Goal: Information Seeking & Learning: Learn about a topic

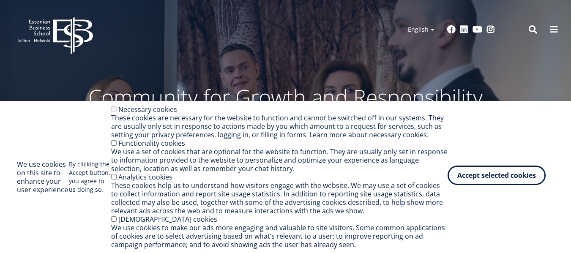
click at [506, 166] on button "Accept selected cookies" at bounding box center [496, 175] width 98 height 19
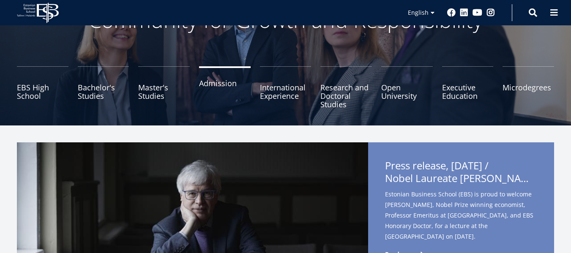
scroll to position [84, 0]
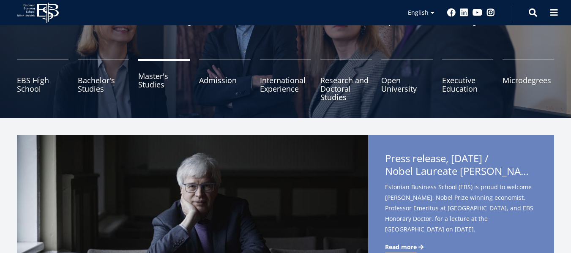
click at [155, 85] on link "Master's Studies" at bounding box center [164, 80] width 52 height 42
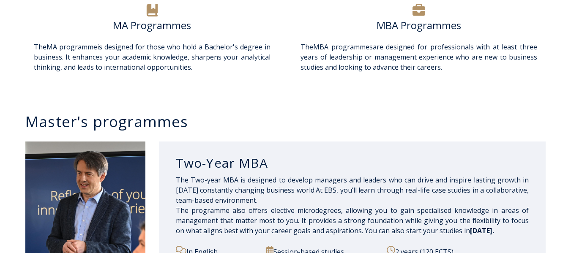
scroll to position [210, 0]
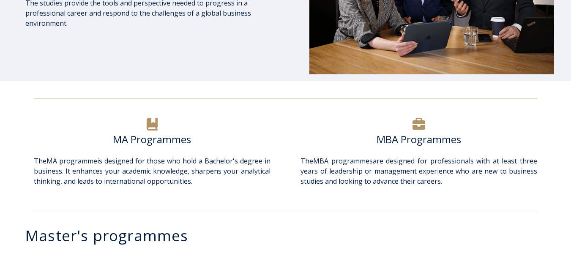
click at [152, 123] on icon at bounding box center [152, 124] width 11 height 13
click at [159, 141] on h6 "MA Programmes" at bounding box center [152, 139] width 237 height 13
click at [237, 122] on div at bounding box center [152, 124] width 237 height 17
click at [422, 122] on icon at bounding box center [418, 124] width 13 height 12
click at [409, 133] on h6 "MBA Programmes" at bounding box center [418, 139] width 237 height 13
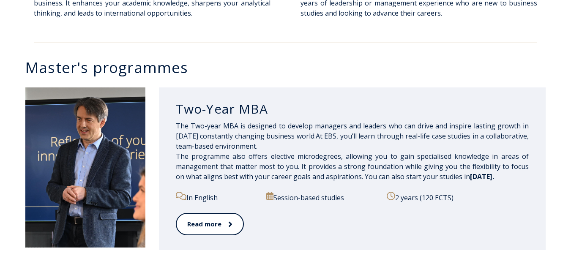
scroll to position [379, 0]
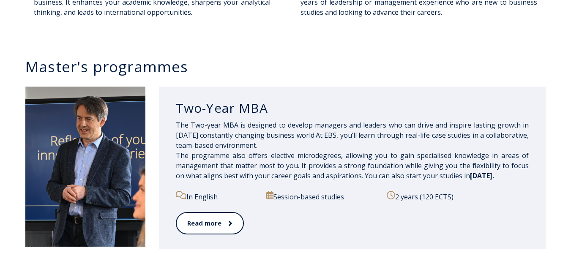
click at [316, 197] on p "Session-based studies" at bounding box center [322, 196] width 112 height 11
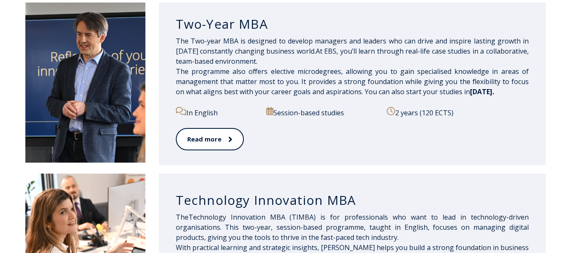
scroll to position [463, 0]
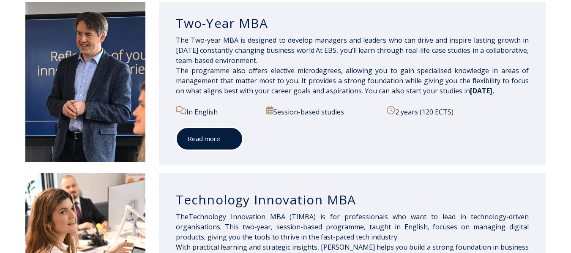
click at [229, 139] on icon at bounding box center [228, 138] width 3 height 5
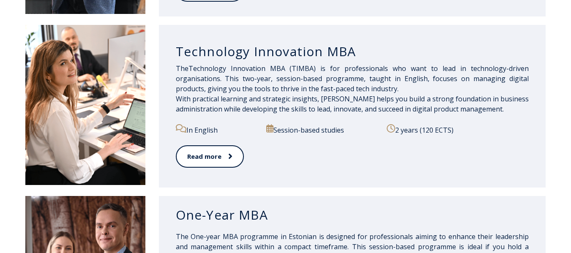
scroll to position [757, 0]
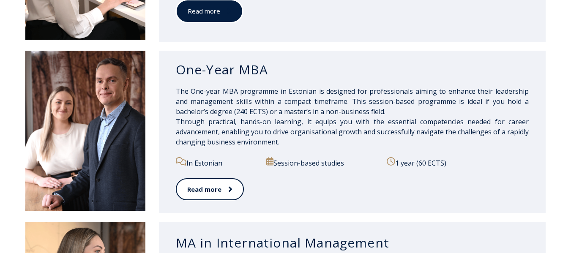
click at [206, 9] on link "Read more" at bounding box center [209, 11] width 67 height 23
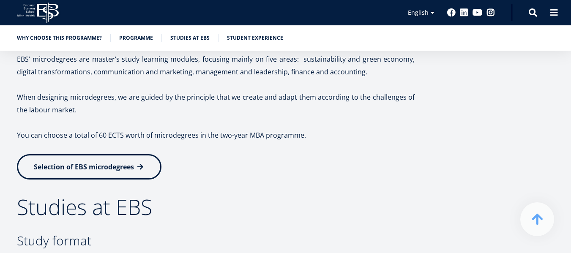
scroll to position [1140, 0]
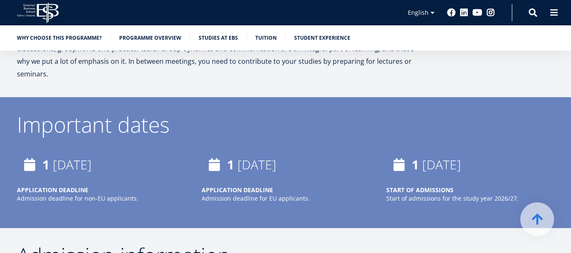
scroll to position [1533, 0]
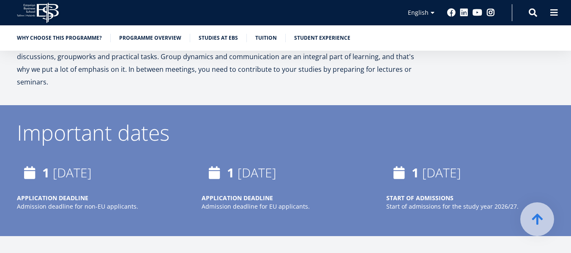
click at [440, 194] on strong "START OF ADMISSIONS" at bounding box center [419, 198] width 67 height 8
click at [424, 164] on time "[DATE]" at bounding box center [441, 172] width 39 height 17
click at [403, 160] on div "[DATE]" at bounding box center [470, 172] width 168 height 25
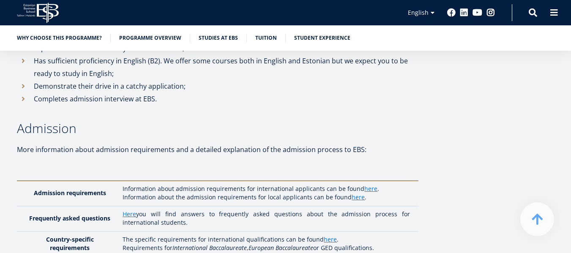
scroll to position [1871, 0]
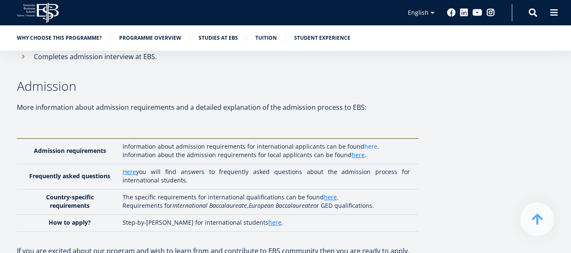
click at [367, 142] on link "here" at bounding box center [370, 146] width 13 height 8
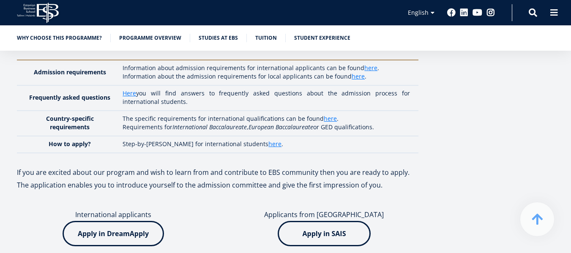
scroll to position [1998, 0]
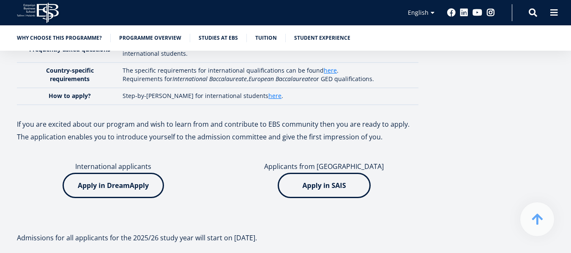
click at [105, 180] on img at bounding box center [113, 185] width 101 height 25
